Goal: Book appointment/travel/reservation

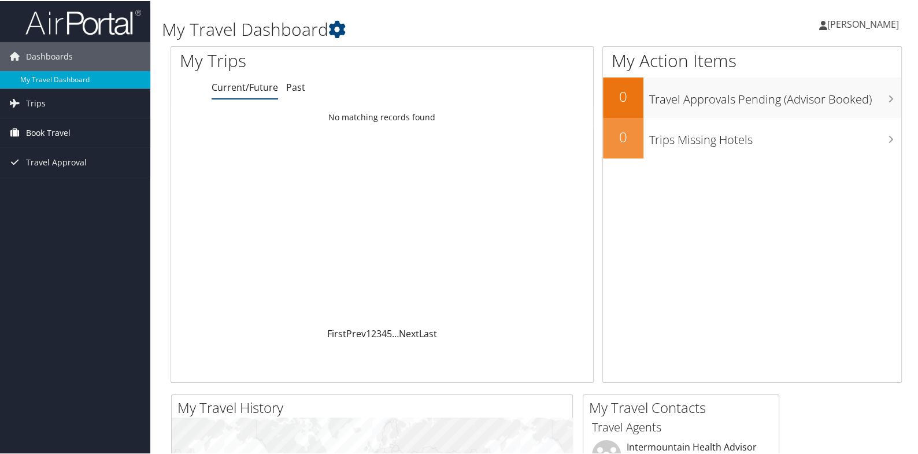
click at [59, 130] on span "Book Travel" at bounding box center [48, 131] width 45 height 29
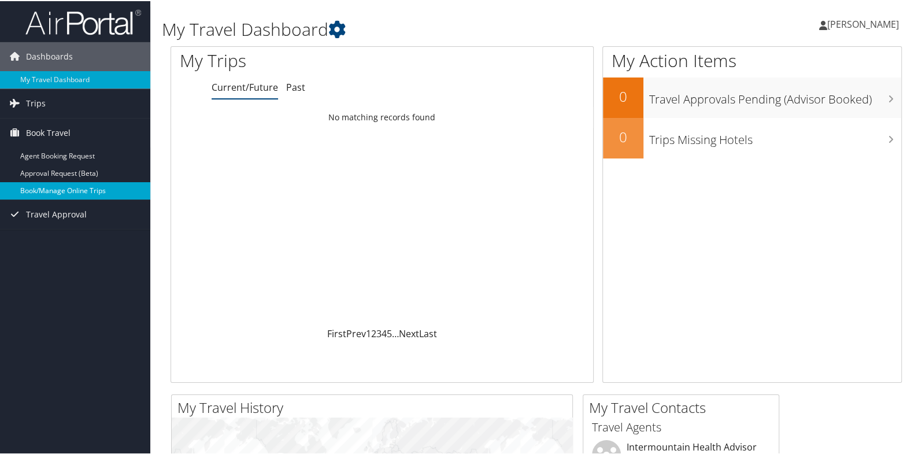
click at [60, 185] on link "Book/Manage Online Trips" at bounding box center [75, 189] width 150 height 17
